Goal: Check status

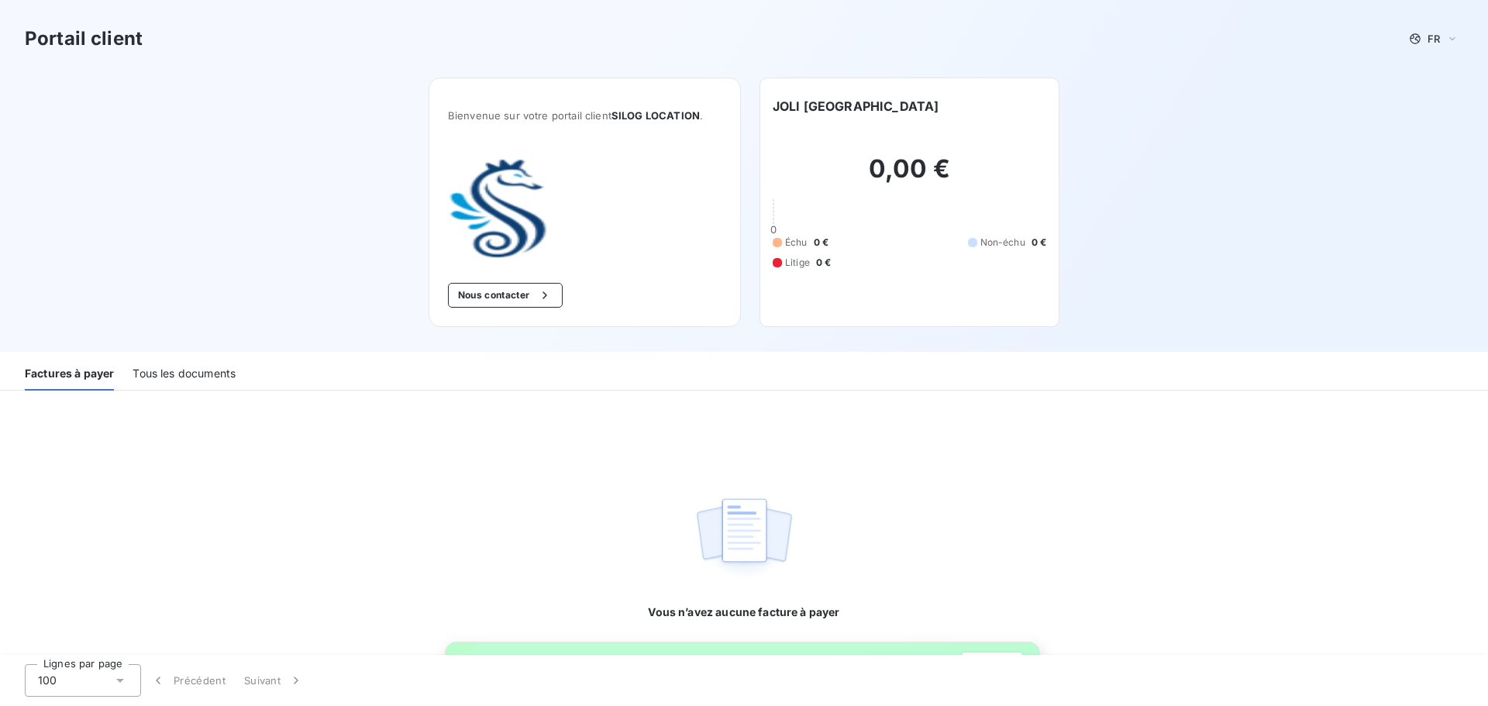
click at [211, 367] on div "Tous les documents" at bounding box center [184, 374] width 103 height 33
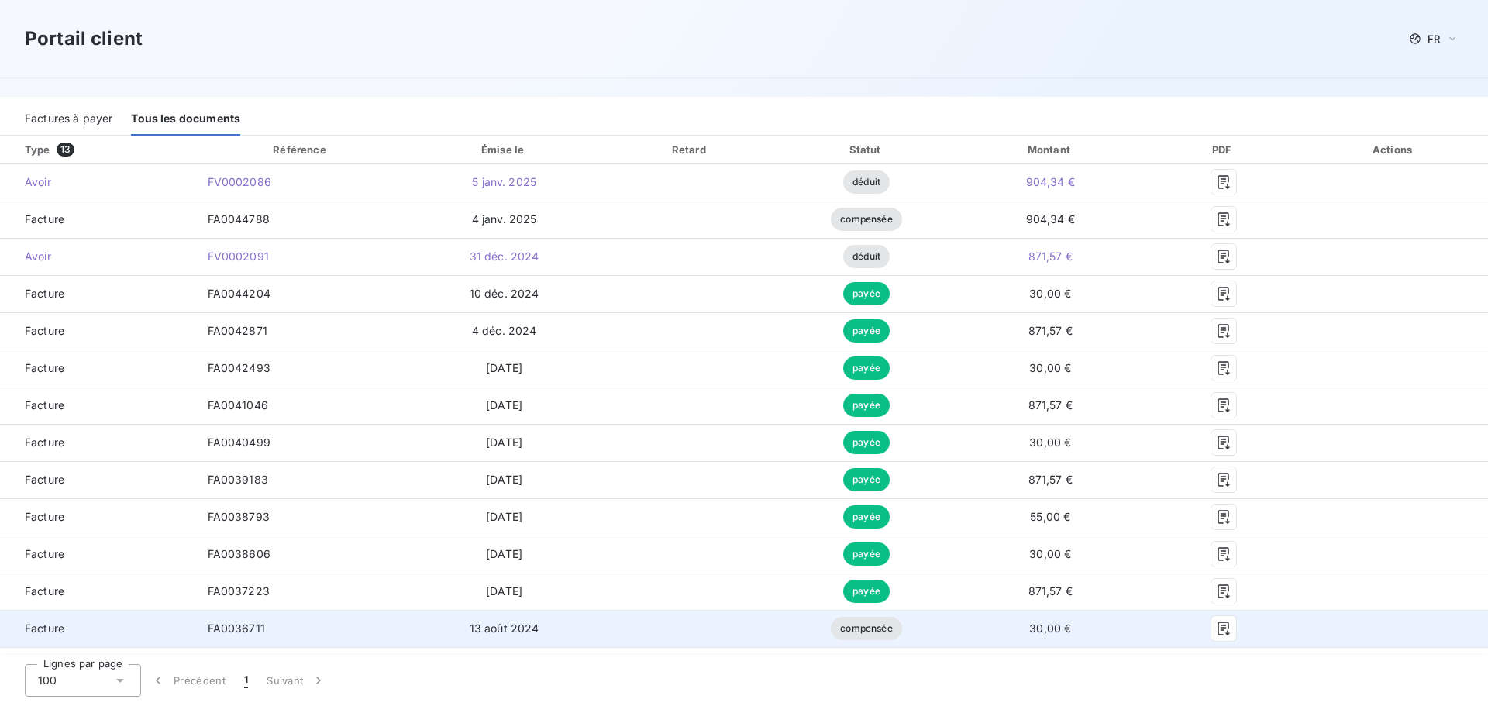
scroll to position [68, 0]
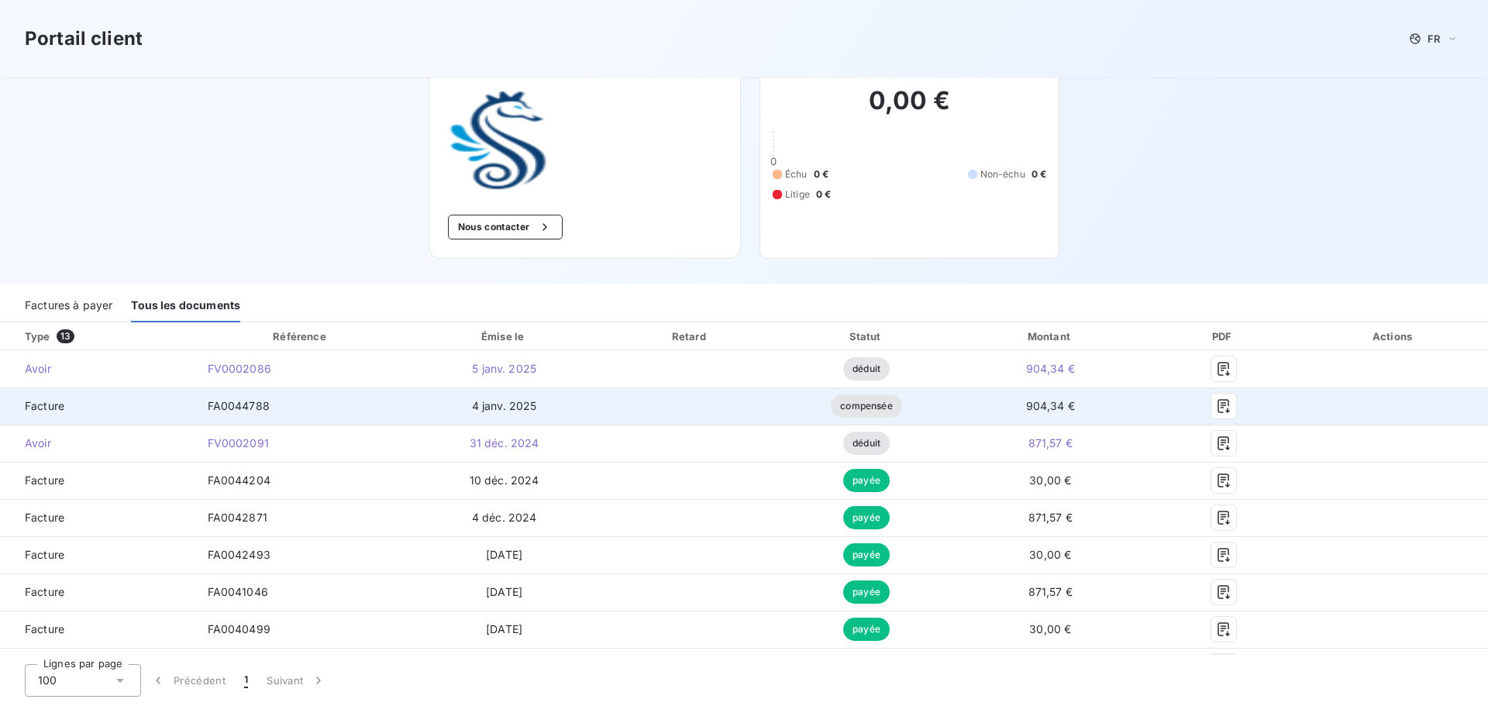
click at [539, 410] on td "4 janv. 2025" at bounding box center [504, 406] width 194 height 37
click at [223, 412] on div "FA0044788" at bounding box center [239, 406] width 62 height 16
click at [1216, 400] on icon "button" at bounding box center [1224, 406] width 16 height 16
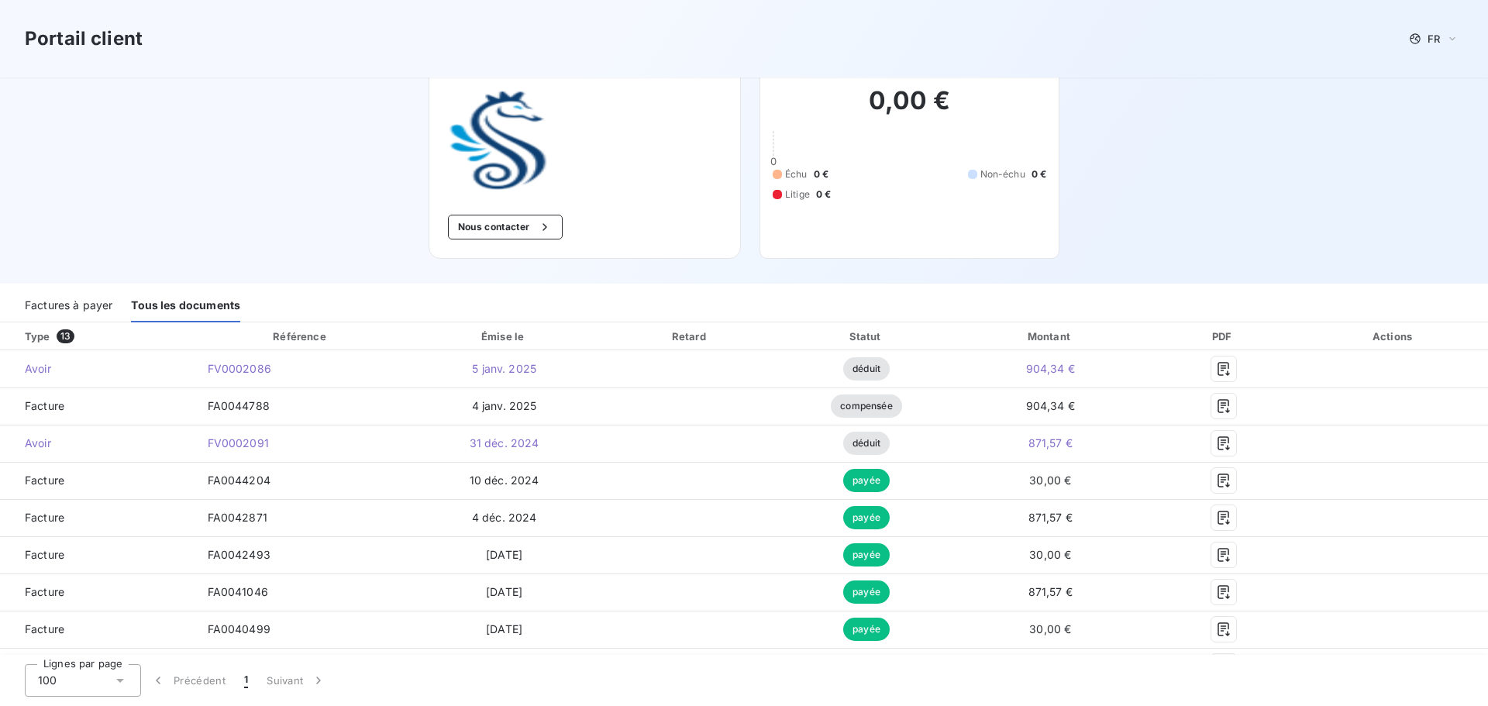
click at [1173, 177] on div "Portail client FR Bienvenue sur votre portail client SILOG LOCATION . Nous cont…" at bounding box center [744, 108] width 1488 height 352
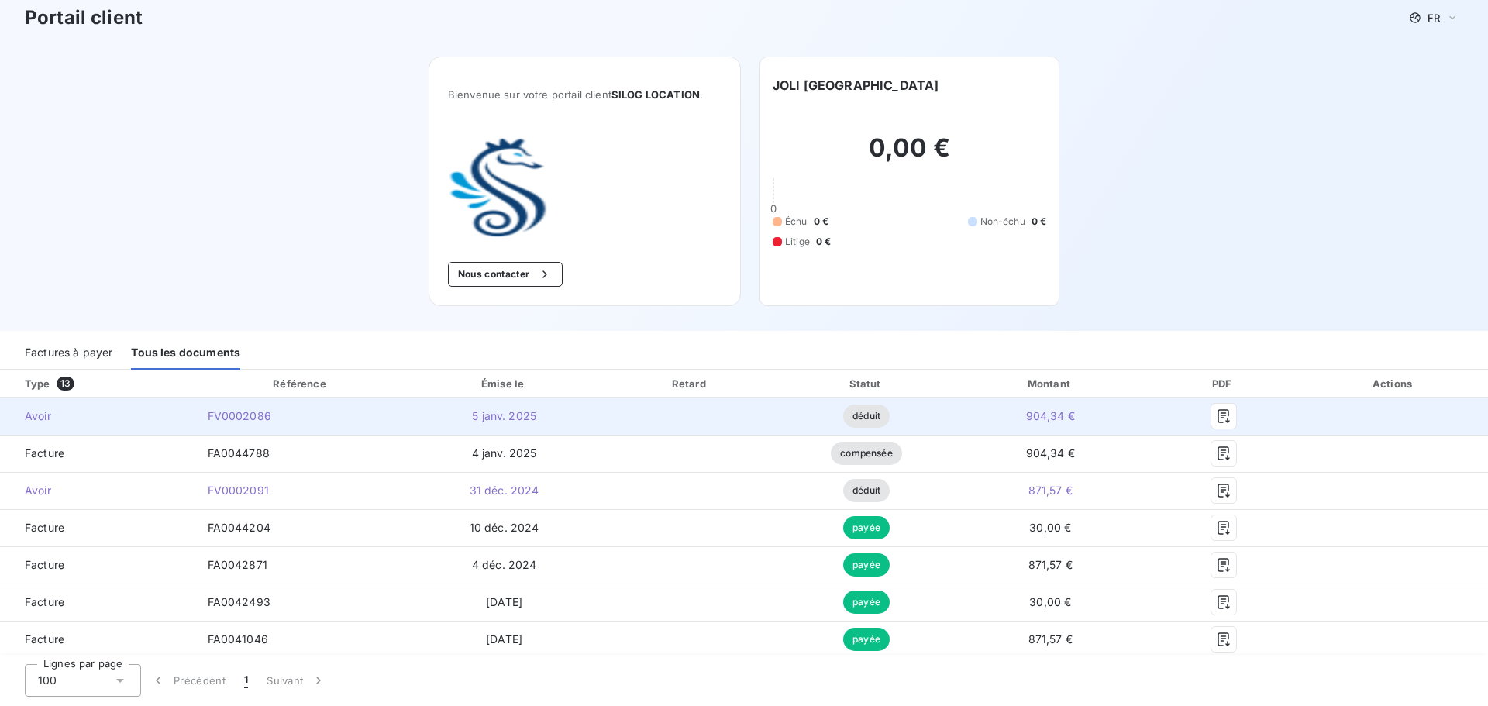
scroll to position [0, 0]
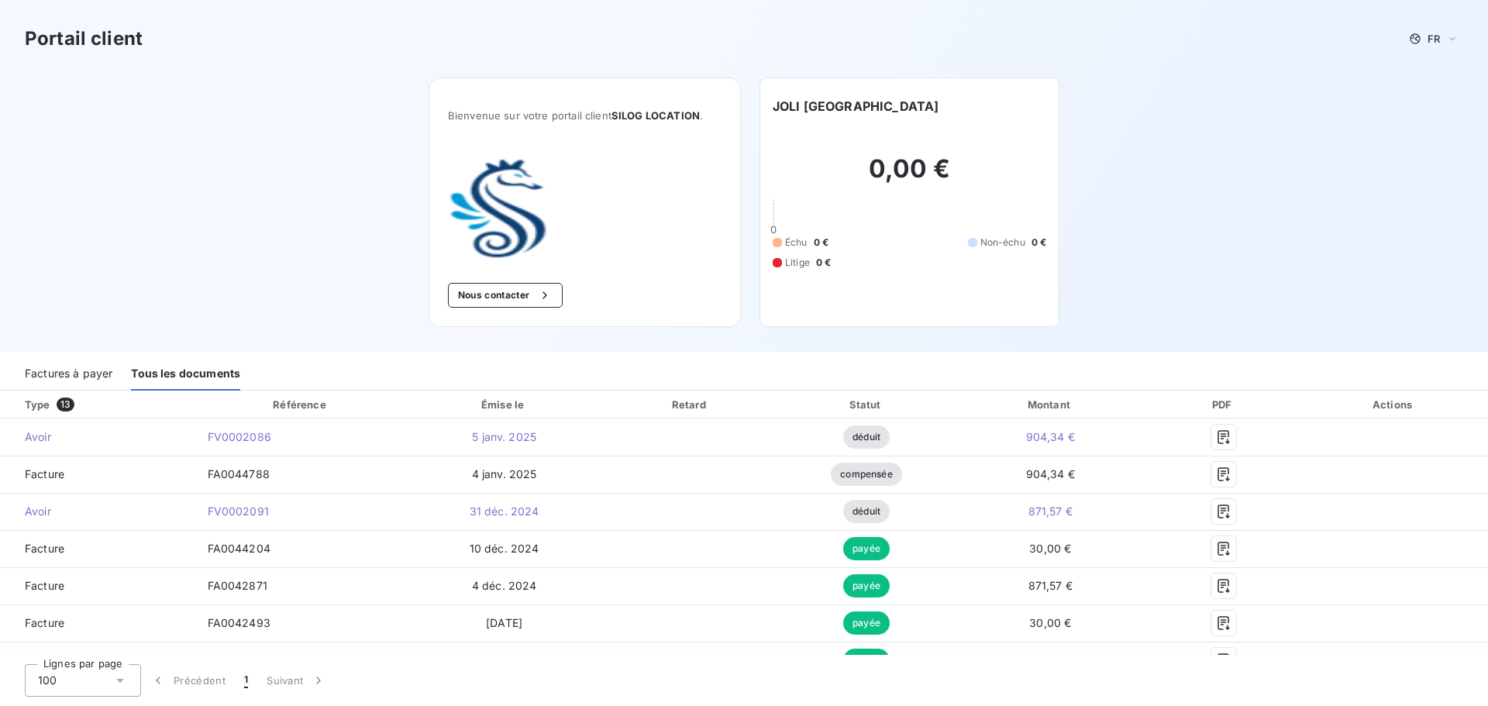
click at [65, 371] on div "Factures à payer" at bounding box center [69, 374] width 88 height 33
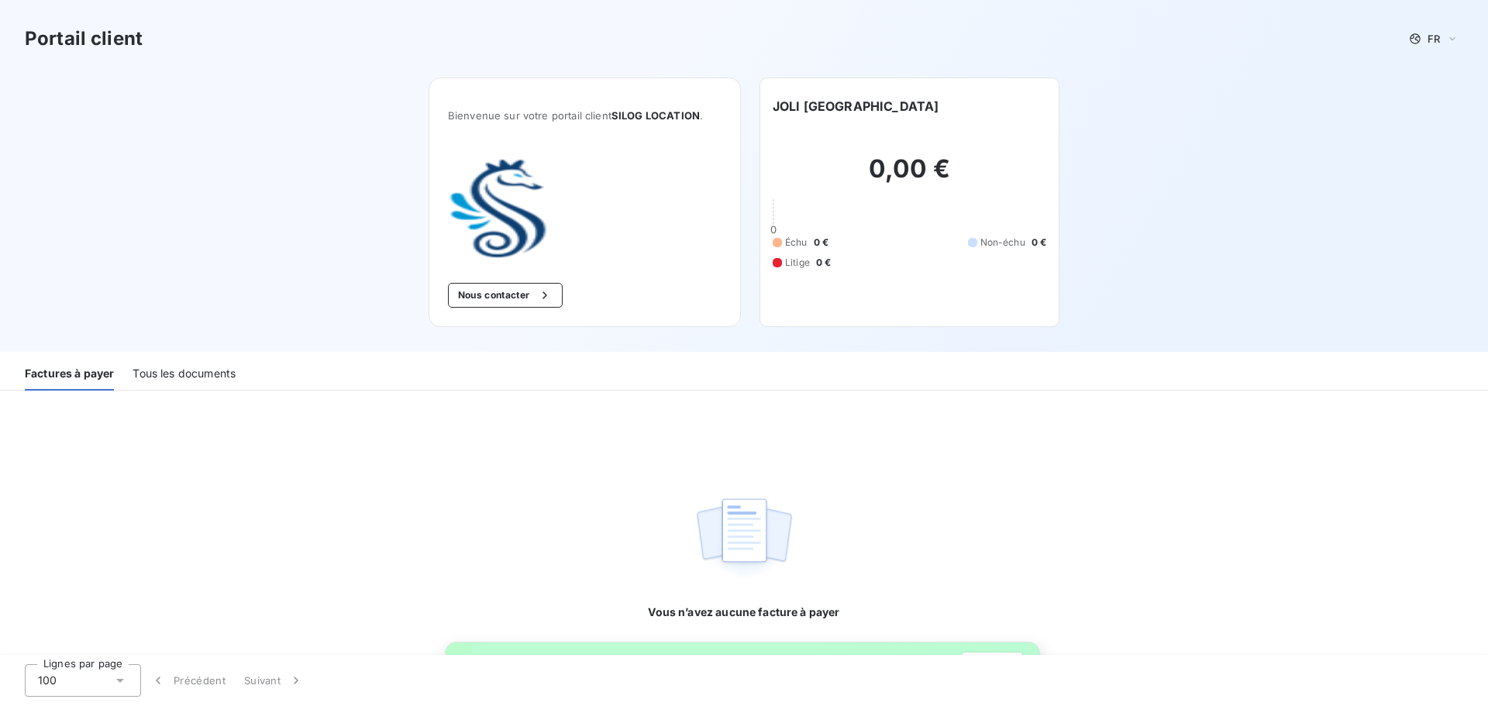
click at [1125, 162] on div "Portail client FR Bienvenue sur votre portail client SILOG LOCATION . Nous cont…" at bounding box center [744, 176] width 1488 height 352
click at [927, 308] on div "JOLI PARIS 0,00 € 0 Échu 0 € Non-échu 0 € Litige 0 €" at bounding box center [910, 203] width 300 height 250
click at [158, 370] on div "Tous les documents" at bounding box center [184, 374] width 103 height 33
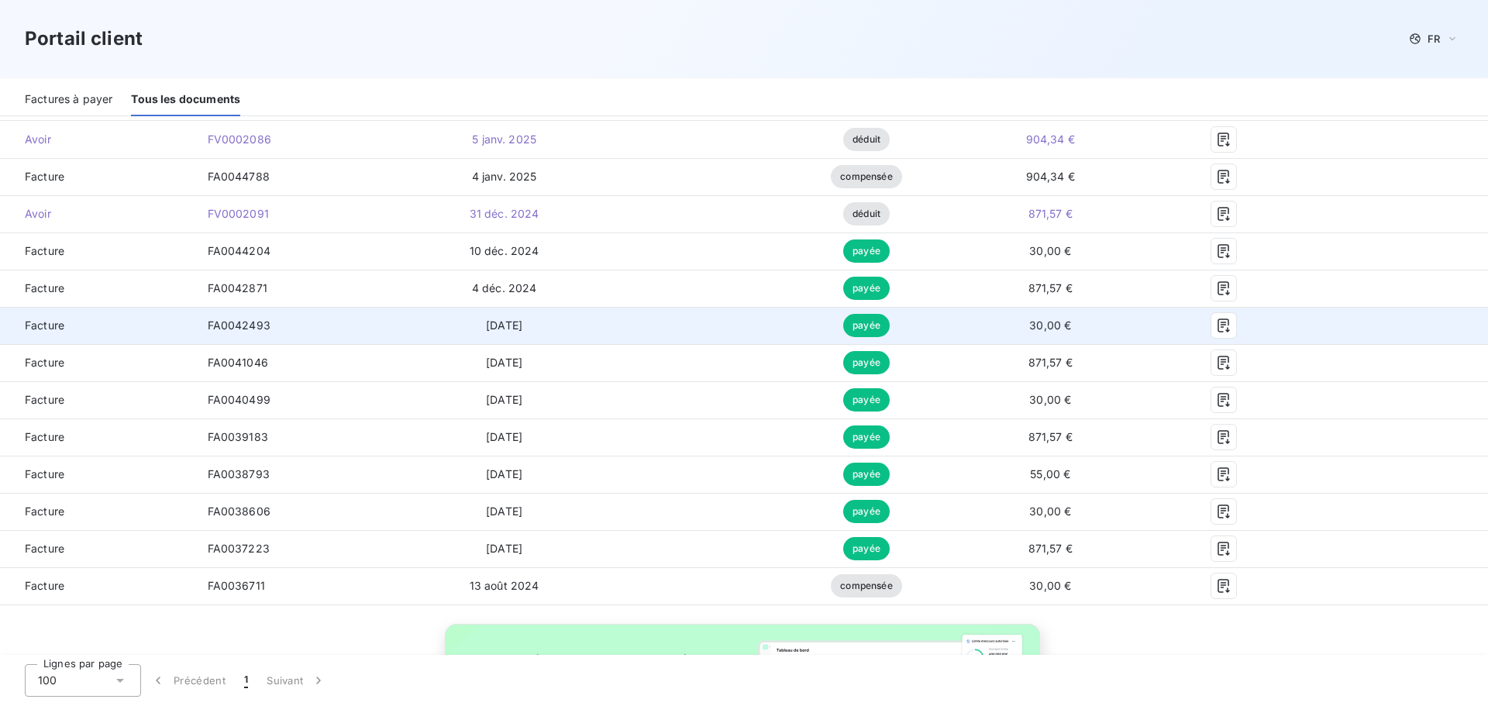
scroll to position [146, 0]
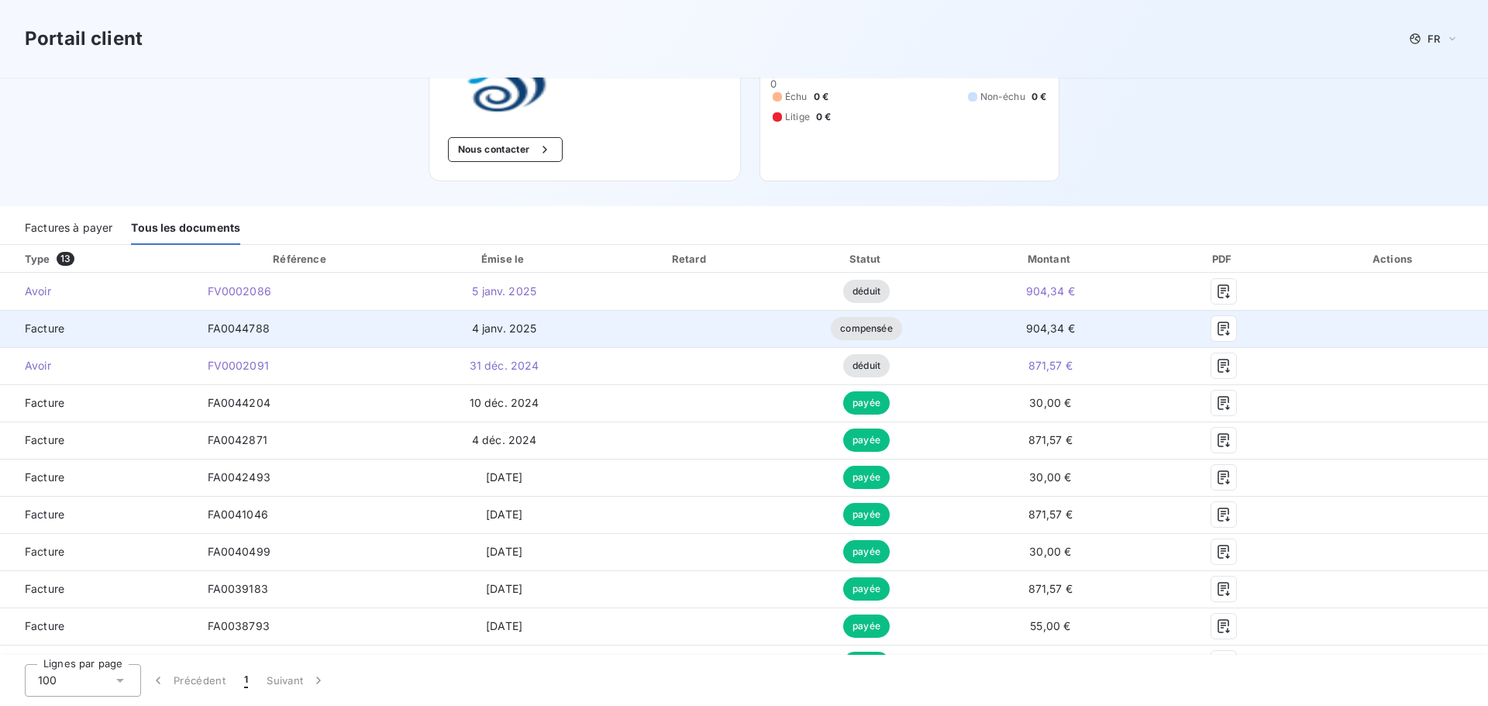
click at [48, 341] on td "Facture" at bounding box center [97, 328] width 195 height 37
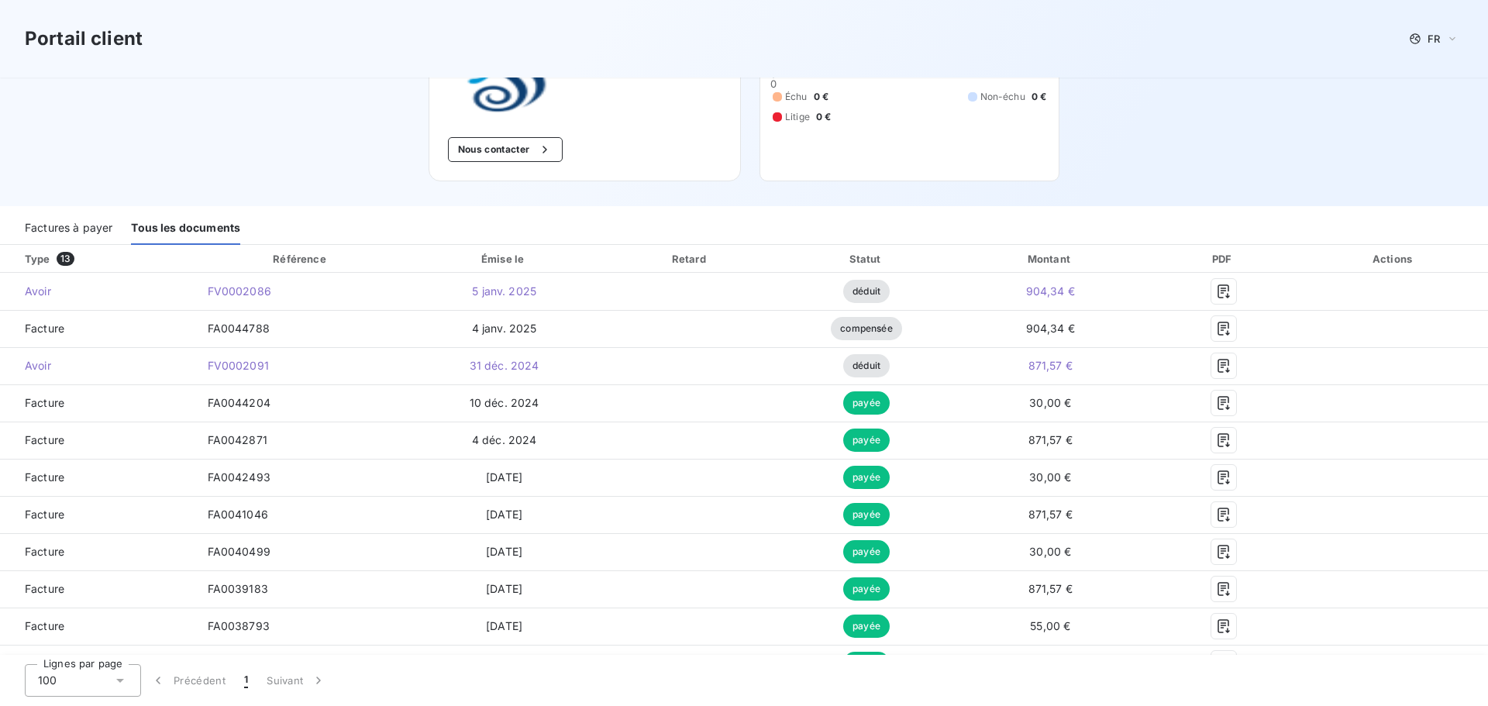
click at [308, 264] on div "Référence" at bounding box center [299, 259] width 53 height 12
click at [520, 259] on div "Émise le" at bounding box center [504, 259] width 188 height 16
click at [52, 228] on div "Factures à payer" at bounding box center [69, 228] width 88 height 33
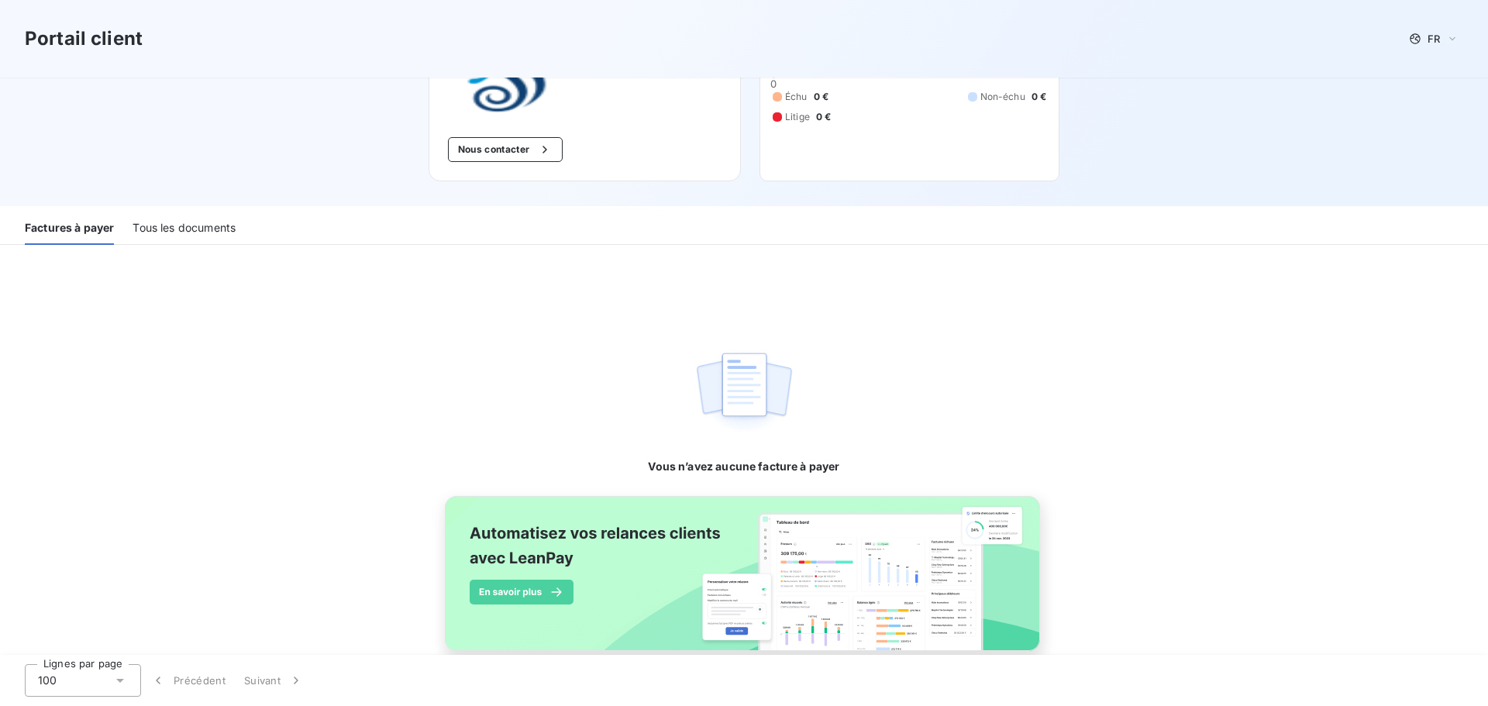
click at [219, 226] on div "Tous les documents" at bounding box center [184, 228] width 103 height 33
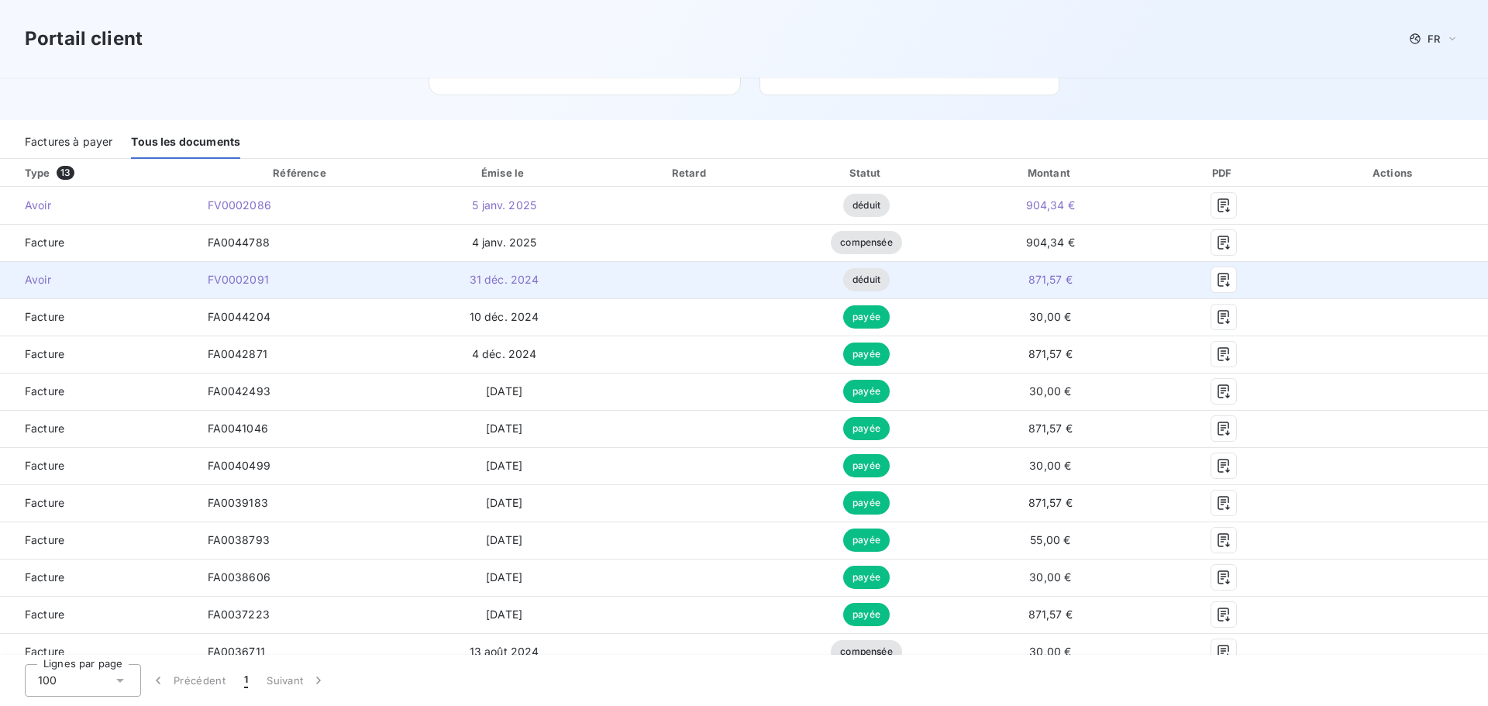
scroll to position [0, 0]
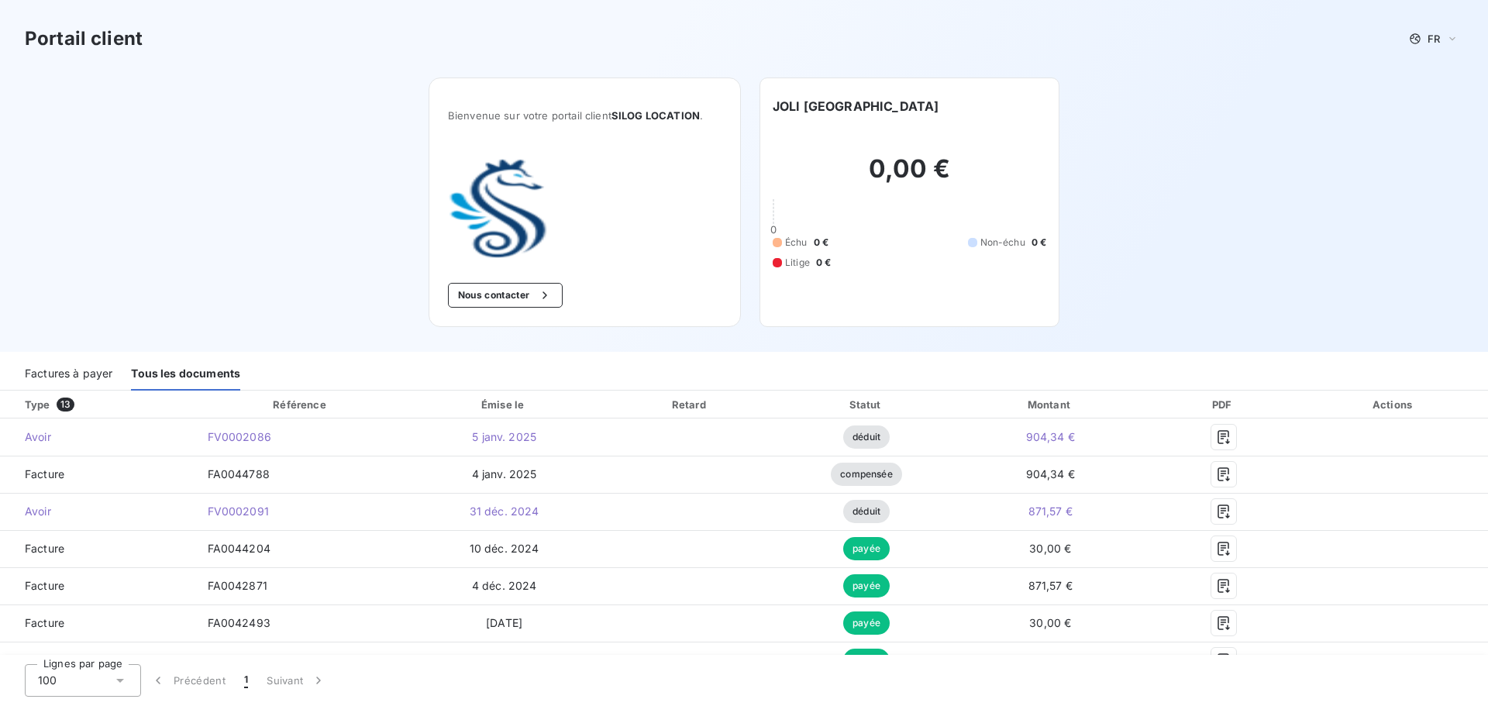
click at [60, 402] on span "13" at bounding box center [66, 405] width 18 height 14
click at [57, 374] on div "Factures à payer" at bounding box center [69, 374] width 88 height 33
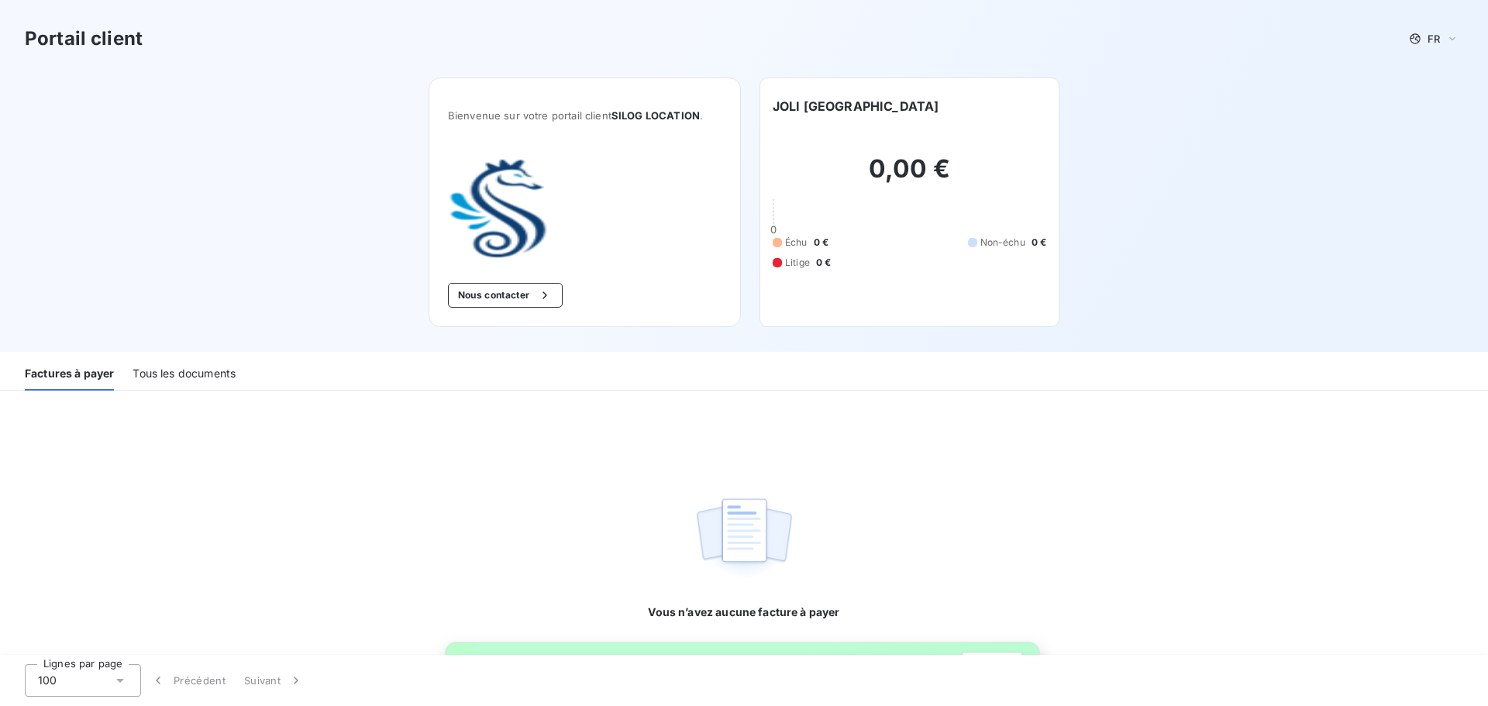
click at [155, 358] on div "Tous les documents" at bounding box center [184, 374] width 103 height 33
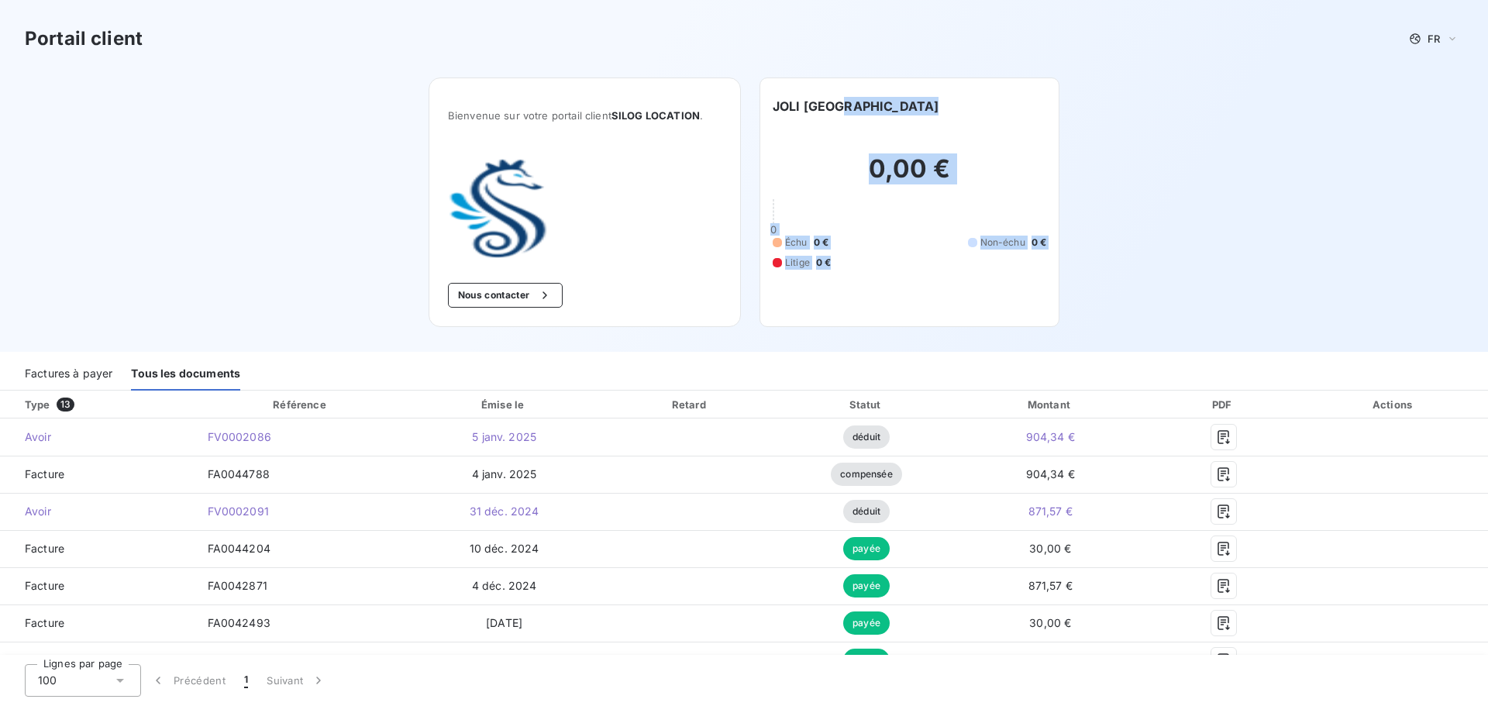
drag, startPoint x: 853, startPoint y: 109, endPoint x: 893, endPoint y: 267, distance: 162.4
click at [893, 267] on div "JOLI PARIS 0,00 € 0 Échu 0 € Non-échu 0 € Litige 0 €" at bounding box center [910, 202] width 274 height 211
click at [893, 267] on div "Échu 0 € Non-échu 0 € Litige 0 €" at bounding box center [910, 253] width 274 height 34
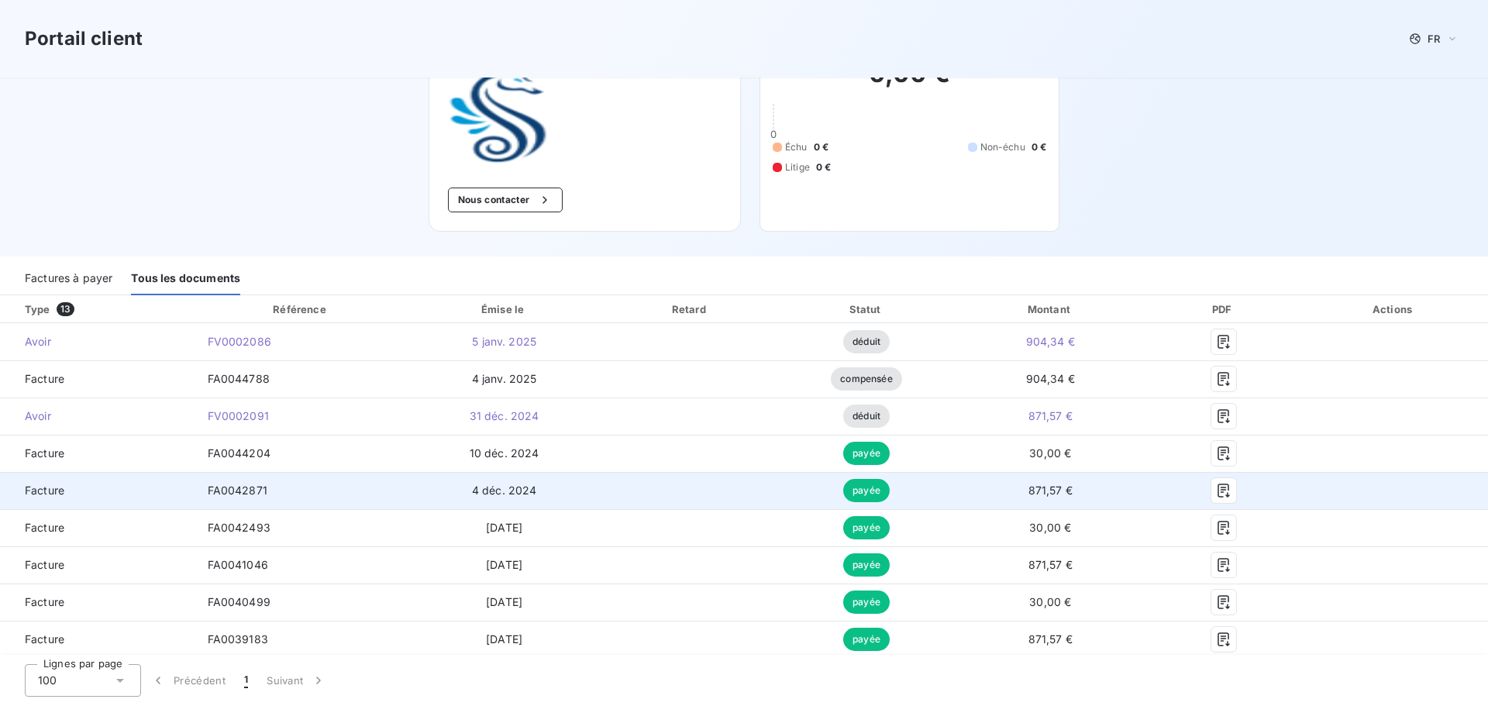
scroll to position [310, 0]
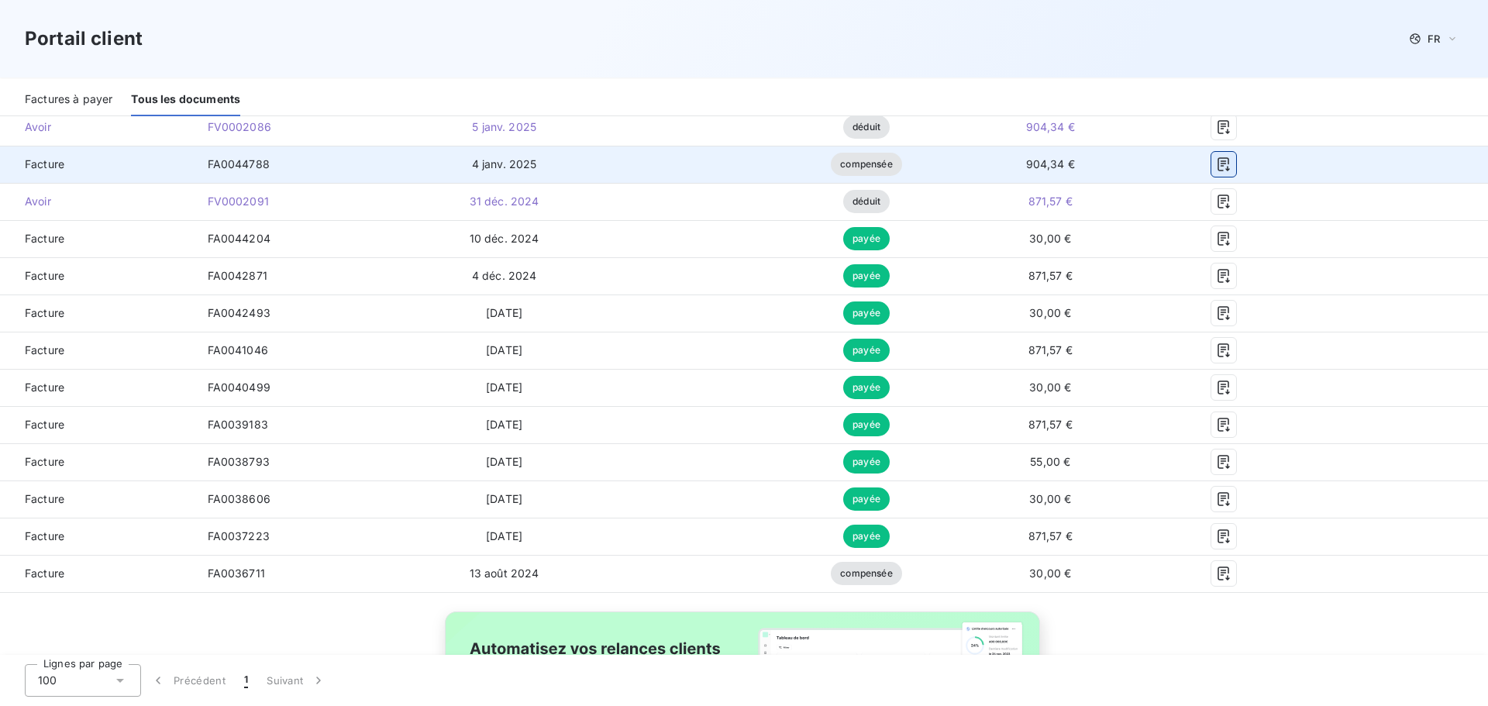
click at [1211, 172] on button "button" at bounding box center [1223, 164] width 25 height 25
